Goal: Information Seeking & Learning: Learn about a topic

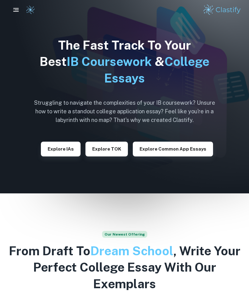
click at [16, 8] on icon "button" at bounding box center [15, 9] width 7 height 7
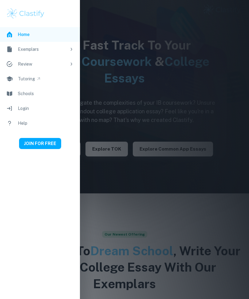
click at [24, 47] on div "Exemplars" at bounding box center [42, 49] width 49 height 7
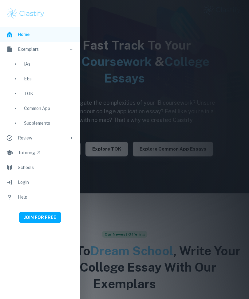
click at [26, 76] on div "EEs" at bounding box center [49, 78] width 50 height 7
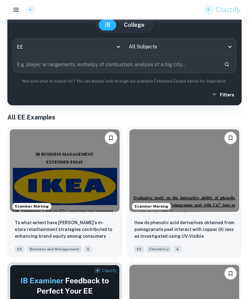
scroll to position [55, 0]
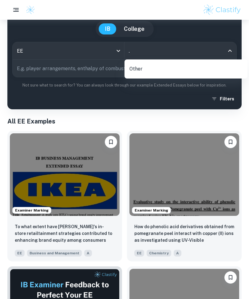
type input "."
click at [33, 64] on input "text" at bounding box center [116, 68] width 207 height 17
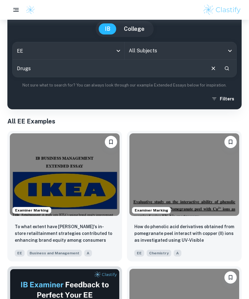
type input "Drugs"
click at [226, 65] on button "Search" at bounding box center [227, 68] width 10 height 10
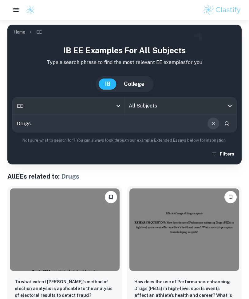
click at [212, 123] on icon "Clear" at bounding box center [213, 123] width 7 height 7
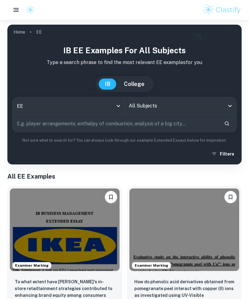
click at [223, 103] on input "All Subjects" at bounding box center [175, 106] width 97 height 12
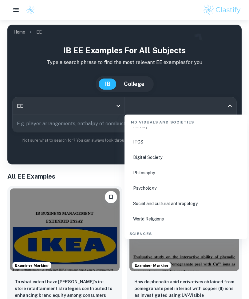
scroll to position [837, 0]
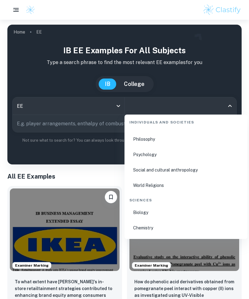
click at [165, 156] on li "Psychology" at bounding box center [186, 154] width 118 height 14
type input "Psychology"
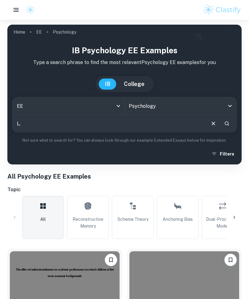
type input "L."
click at [216, 124] on icon "Clear" at bounding box center [213, 123] width 7 height 7
